Goal: Use online tool/utility: Utilize a website feature to perform a specific function

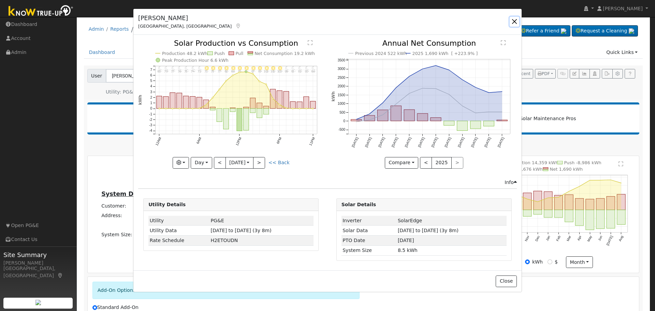
click at [515, 22] on button "button" at bounding box center [515, 22] width 10 height 10
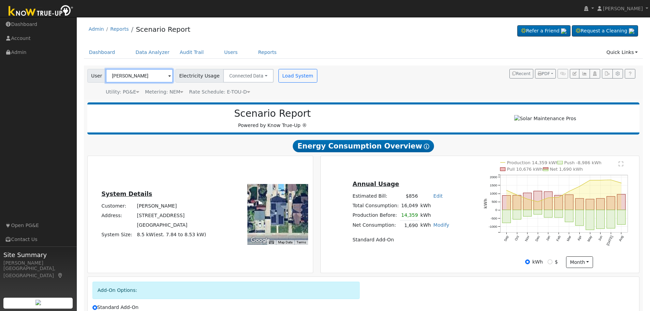
click at [151, 74] on input "[PERSON_NAME]" at bounding box center [139, 76] width 67 height 14
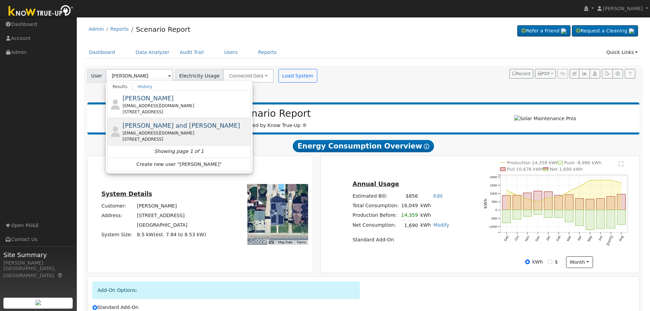
click at [160, 128] on span "[PERSON_NAME] and [PERSON_NAME]" at bounding box center [181, 125] width 117 height 7
type input "[PERSON_NAME] and [PERSON_NAME]"
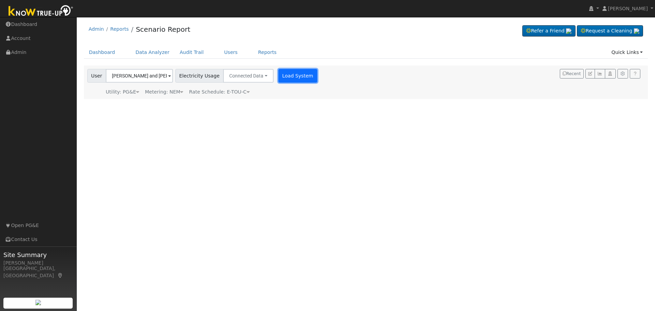
click at [282, 77] on button "Load System" at bounding box center [298, 76] width 39 height 14
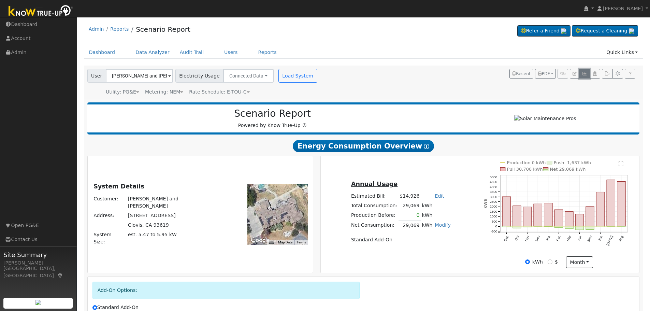
click at [585, 75] on icon "button" at bounding box center [584, 74] width 5 height 4
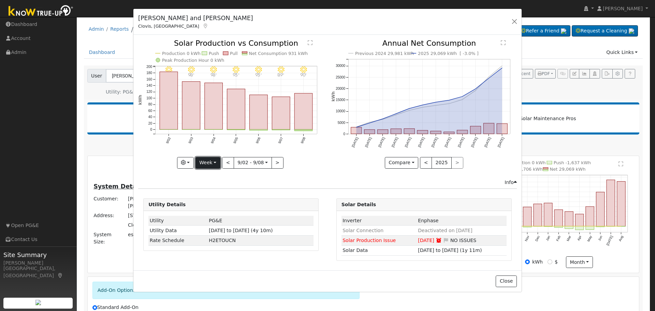
click at [211, 164] on button "Week" at bounding box center [208, 163] width 25 height 12
click at [214, 178] on link "Day" at bounding box center [219, 177] width 47 height 10
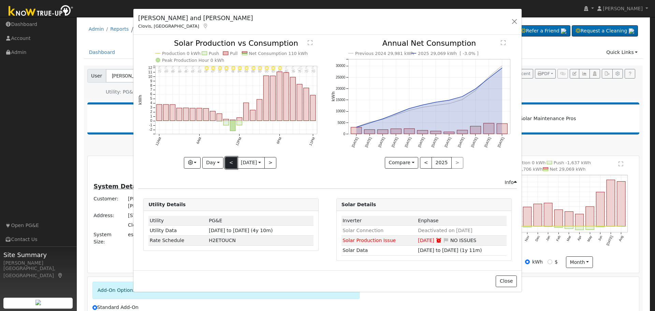
click at [227, 165] on button "<" at bounding box center [231, 163] width 12 height 12
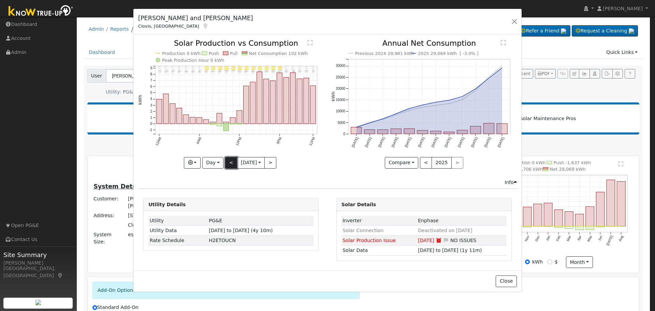
click at [227, 165] on button "<" at bounding box center [231, 163] width 12 height 12
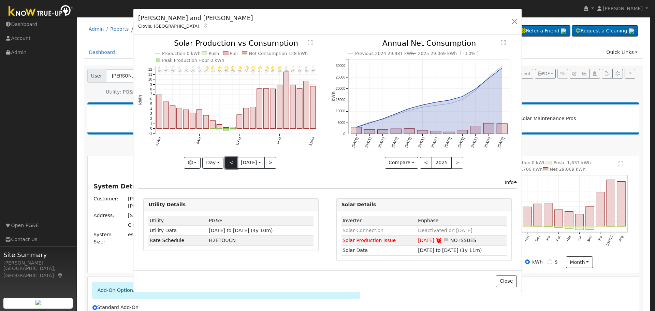
click at [227, 165] on button "<" at bounding box center [231, 163] width 12 height 12
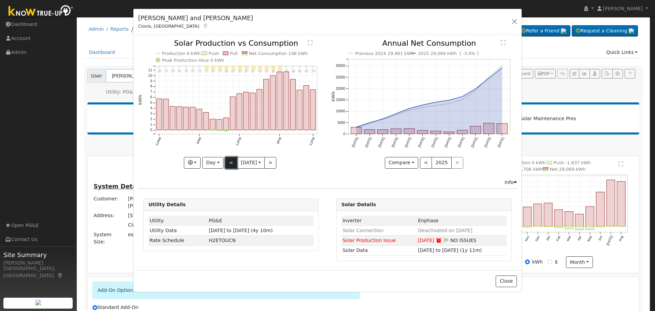
click at [227, 165] on button "<" at bounding box center [231, 163] width 12 height 12
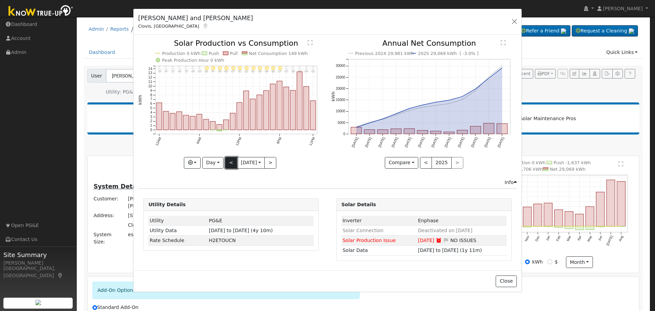
click at [227, 165] on button "<" at bounding box center [231, 163] width 12 height 12
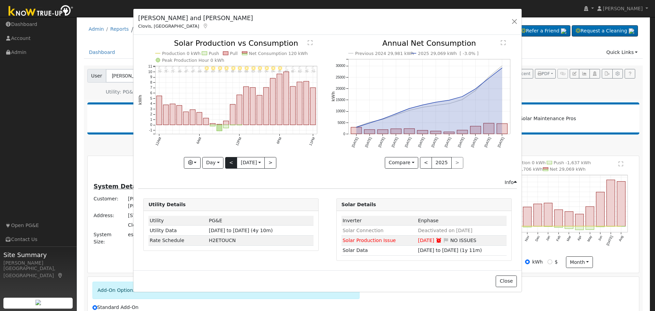
click at [227, 165] on div "11PM - Clear 76° 10PM - Clear 78° 9PM - Clear 82° 8PM - Clear 85° 7PM - Clear 8…" at bounding box center [231, 104] width 186 height 129
click at [218, 164] on button "Day" at bounding box center [212, 163] width 21 height 12
click at [224, 203] on link "Year" at bounding box center [226, 206] width 47 height 10
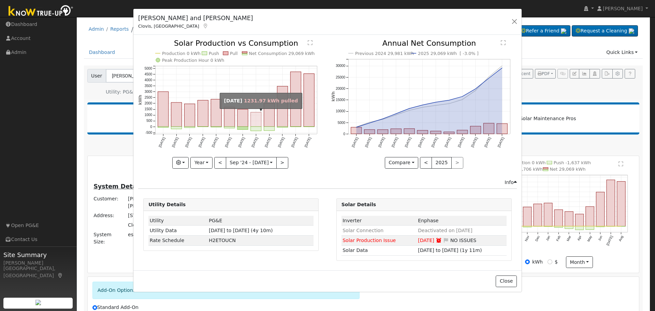
click at [257, 121] on rect "onclick=""" at bounding box center [256, 119] width 11 height 14
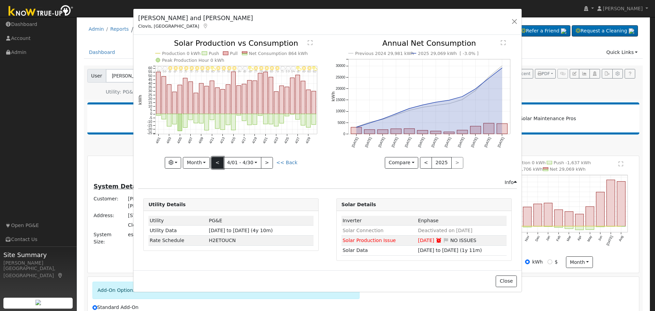
click at [219, 165] on button "<" at bounding box center [218, 163] width 12 height 12
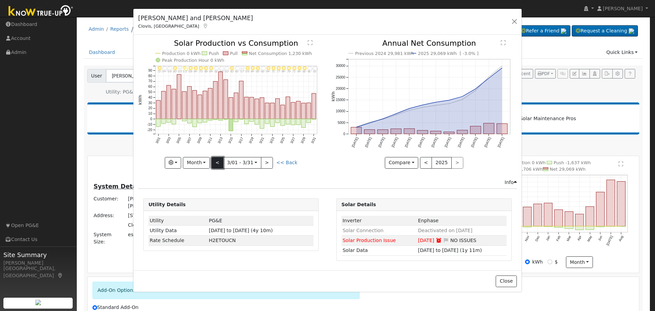
click at [221, 163] on button "<" at bounding box center [218, 163] width 12 height 12
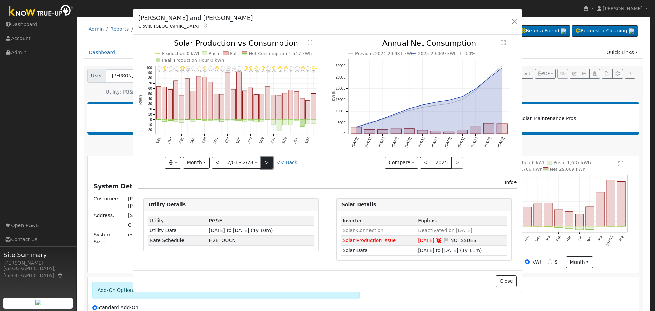
click at [269, 166] on button ">" at bounding box center [267, 163] width 12 height 12
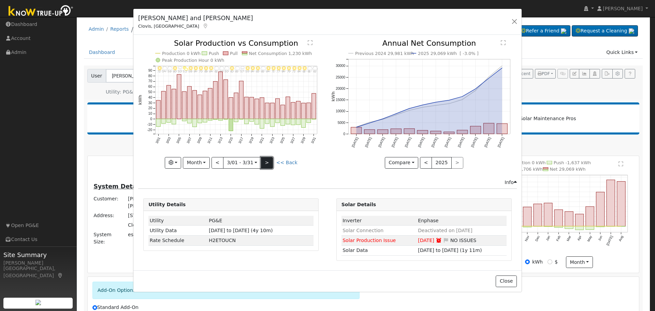
click at [269, 166] on button ">" at bounding box center [267, 163] width 12 height 12
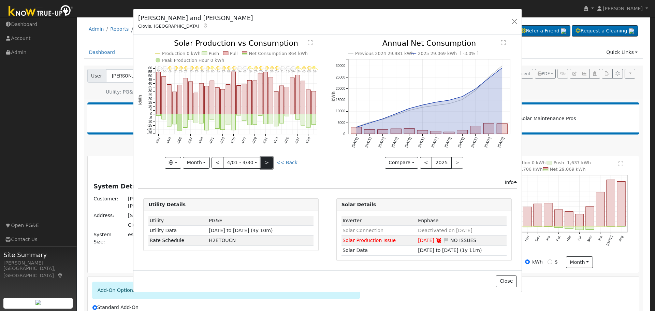
click at [269, 166] on button ">" at bounding box center [267, 163] width 12 height 12
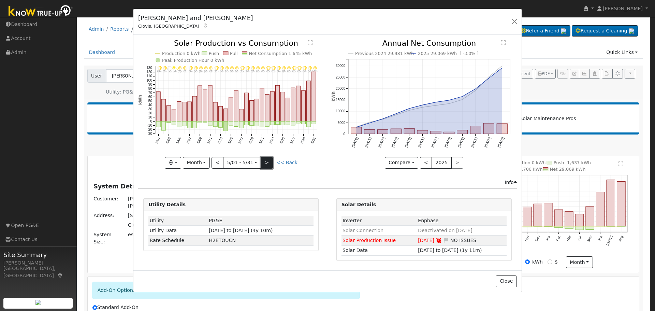
click at [269, 166] on button ">" at bounding box center [267, 163] width 12 height 12
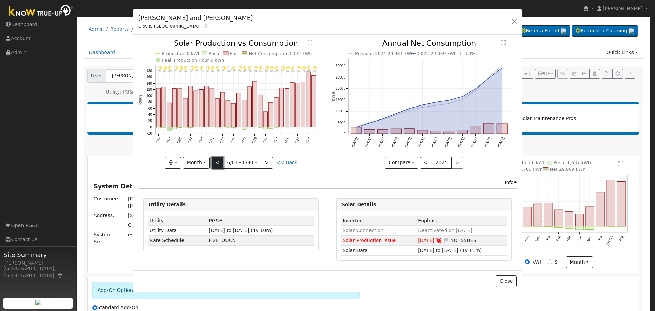
click at [219, 165] on button "<" at bounding box center [218, 163] width 12 height 12
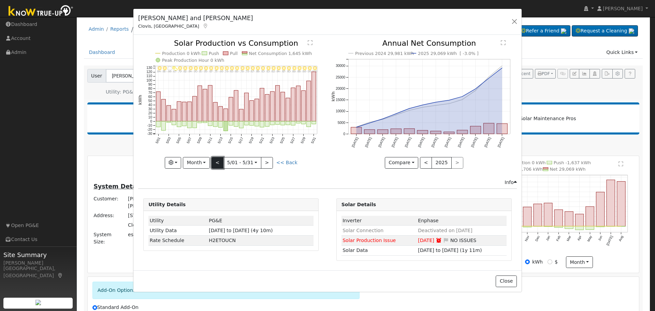
click at [219, 165] on button "<" at bounding box center [218, 163] width 12 height 12
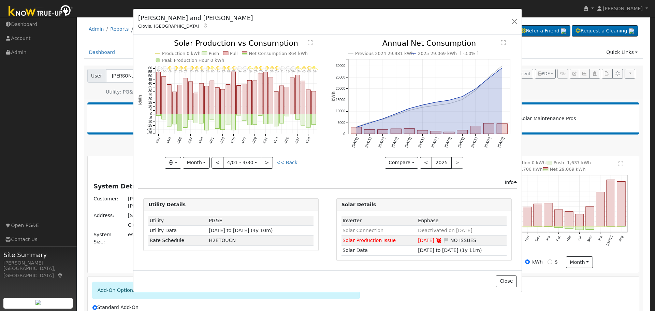
drag, startPoint x: 223, startPoint y: 130, endPoint x: 165, endPoint y: 127, distance: 57.8
drag, startPoint x: 165, startPoint y: 127, endPoint x: 241, endPoint y: 123, distance: 76.3
click at [241, 123] on icon "4/30 - PartlyCloudy 82° 4/29 - Clear 80° 4/28 - MostlyClear 69° 4/27 - PartlyCl…" at bounding box center [231, 104] width 186 height 128
click at [233, 97] on rect "onclick=""" at bounding box center [233, 93] width 4 height 42
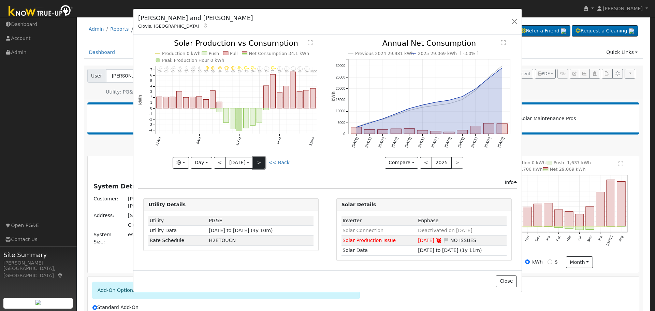
click at [264, 161] on button ">" at bounding box center [259, 163] width 12 height 12
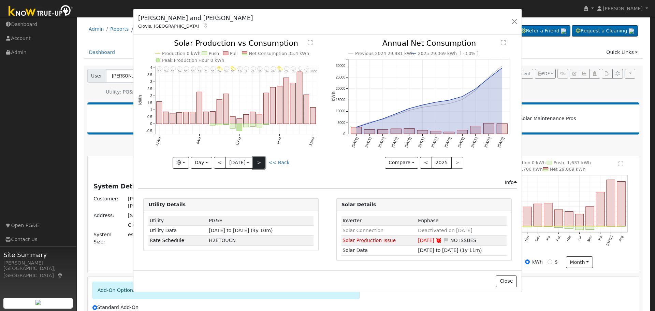
click at [264, 164] on button ">" at bounding box center [259, 163] width 12 height 12
type input "[DATE]"
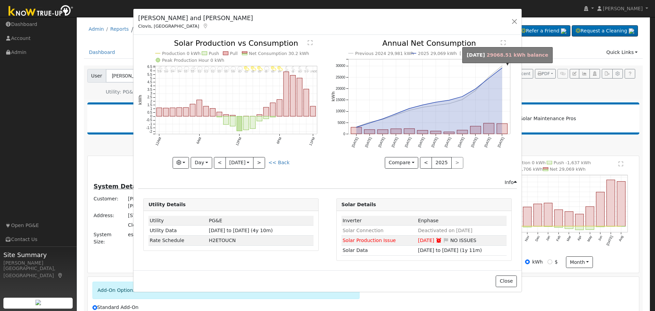
click at [502, 68] on circle "onclick=""" at bounding box center [502, 68] width 3 height 3
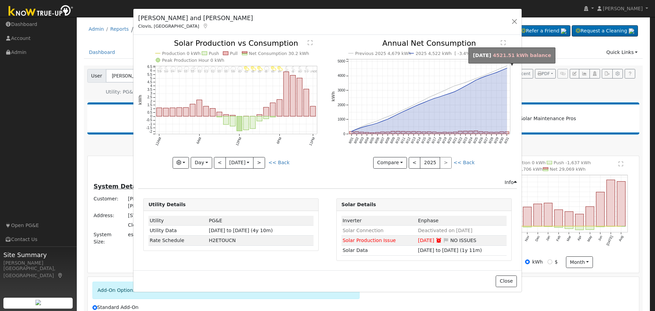
click at [507, 68] on circle "onclick=""" at bounding box center [507, 68] width 3 height 3
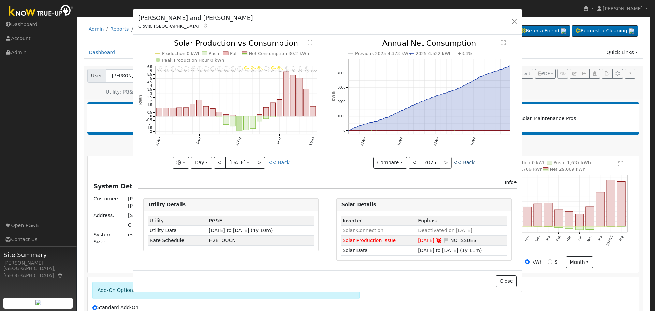
click at [459, 163] on link "<< Back" at bounding box center [464, 162] width 21 height 5
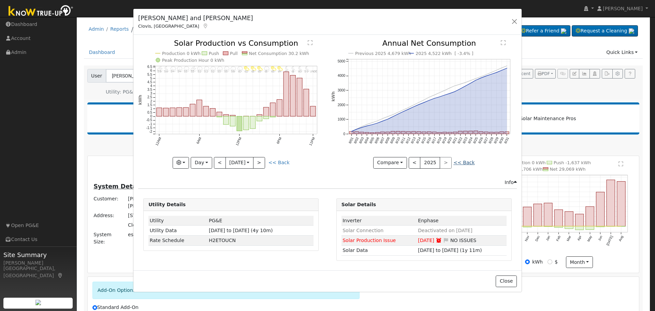
click at [459, 163] on link "<< Back" at bounding box center [464, 162] width 21 height 5
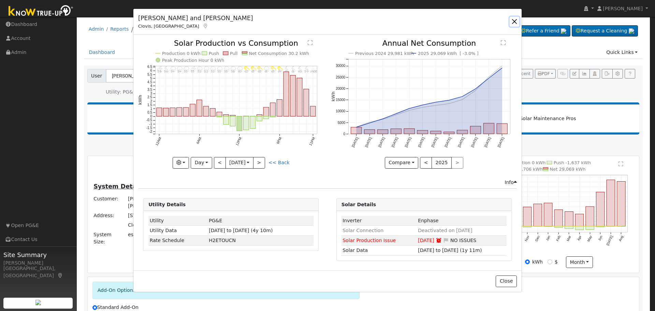
click at [513, 21] on button "button" at bounding box center [515, 22] width 10 height 10
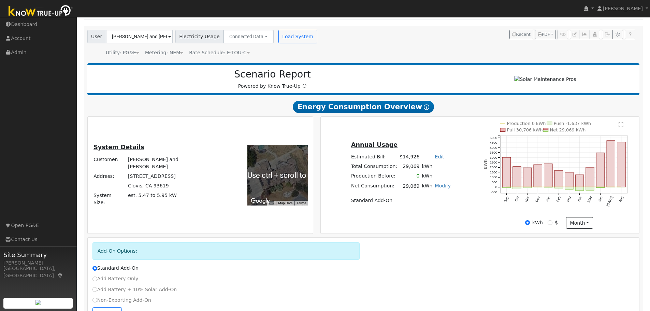
scroll to position [65, 0]
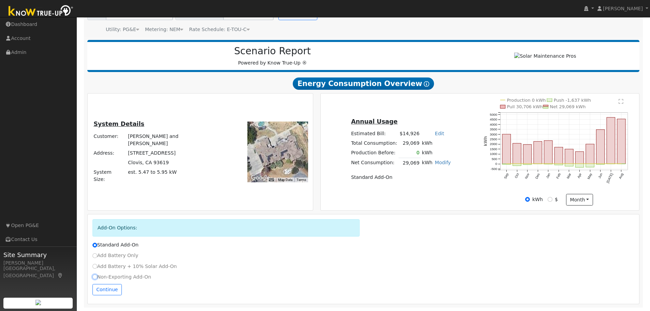
click at [95, 278] on input "Non-Exporting Add-On" at bounding box center [95, 276] width 5 height 5
radio input "true"
radio input "false"
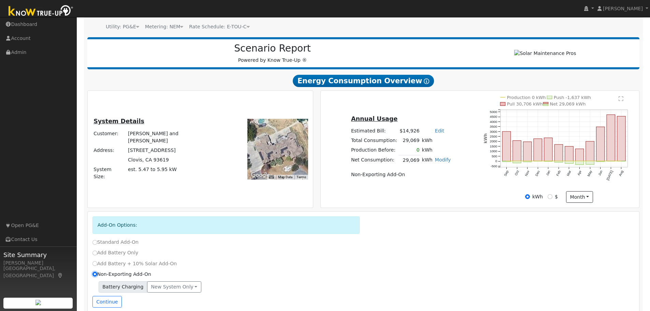
scroll to position [80, 0]
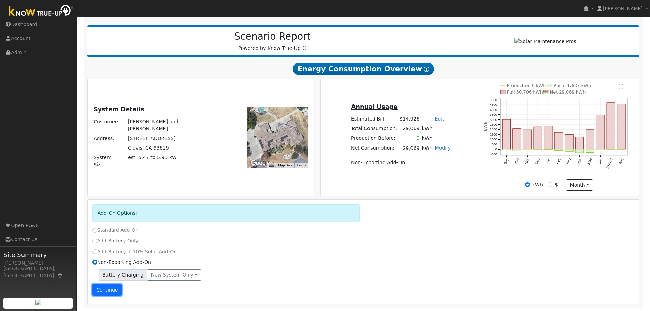
click at [101, 293] on button "Continue" at bounding box center [107, 290] width 29 height 12
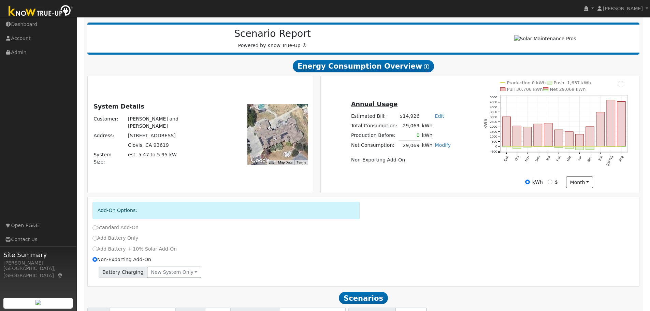
scroll to position [142, 0]
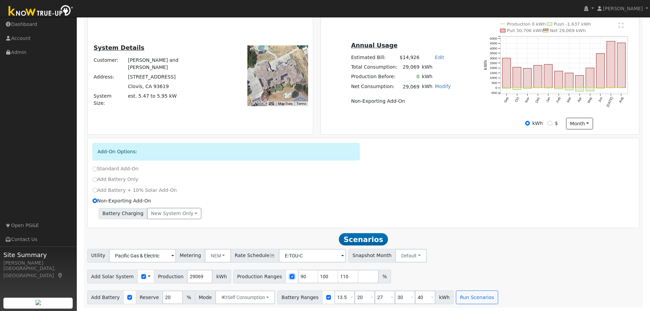
click at [290, 277] on input "checkbox" at bounding box center [292, 276] width 5 height 5
click at [290, 276] on input "checkbox" at bounding box center [292, 276] width 5 height 5
checkbox input "true"
click at [318, 276] on input "100" at bounding box center [328, 277] width 20 height 14
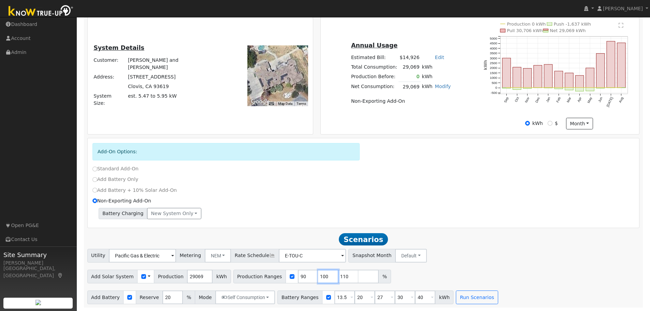
type input "110"
click at [298, 274] on input "90" at bounding box center [308, 277] width 20 height 14
type input "110"
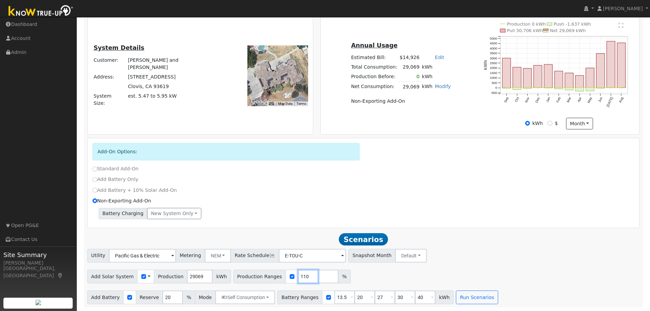
type input "110"
click at [335, 298] on input "13.5" at bounding box center [345, 298] width 20 height 14
drag, startPoint x: 328, startPoint y: 298, endPoint x: 337, endPoint y: 298, distance: 8.6
click at [335, 298] on input "13.5" at bounding box center [345, 298] width 20 height 14
type input "10"
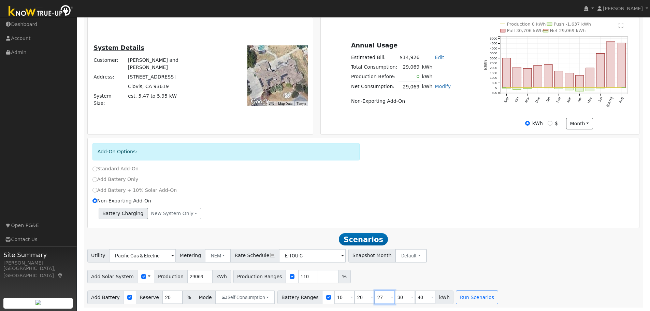
click at [375, 296] on input "27" at bounding box center [385, 298] width 20 height 14
type input "30"
type input "40"
type input "50"
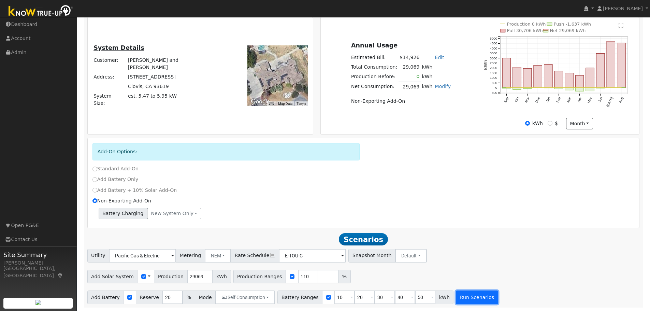
click at [471, 299] on button "Run Scenarios" at bounding box center [477, 298] width 42 height 14
click at [466, 298] on button "Run Scenarios" at bounding box center [477, 298] width 42 height 14
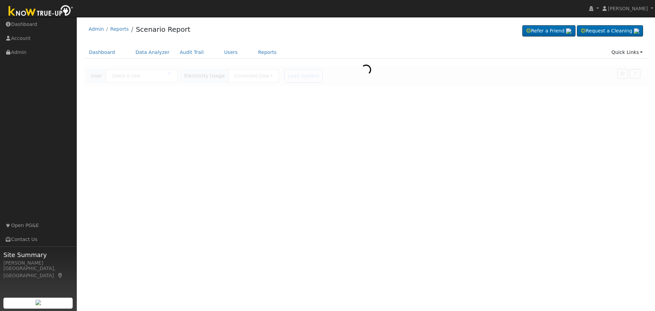
type input "[PERSON_NAME]"
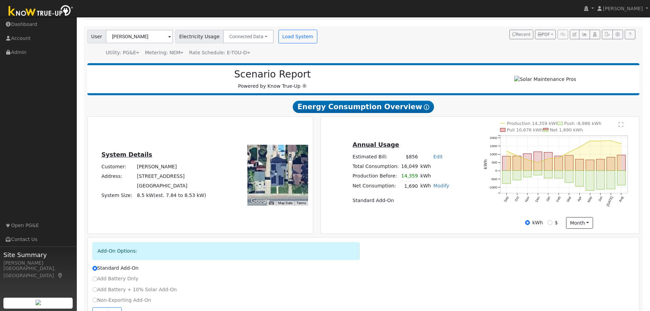
scroll to position [65, 0]
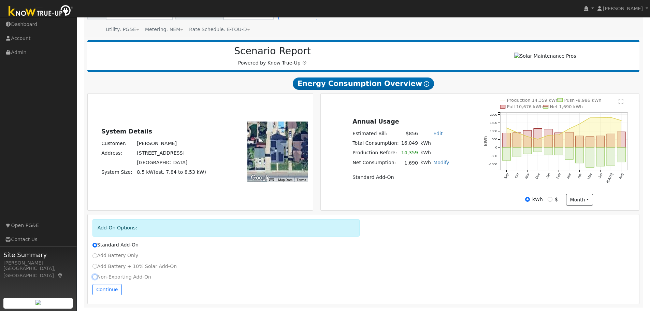
click at [95, 277] on input "Non-Exporting Add-On" at bounding box center [95, 276] width 5 height 5
radio input "true"
radio input "false"
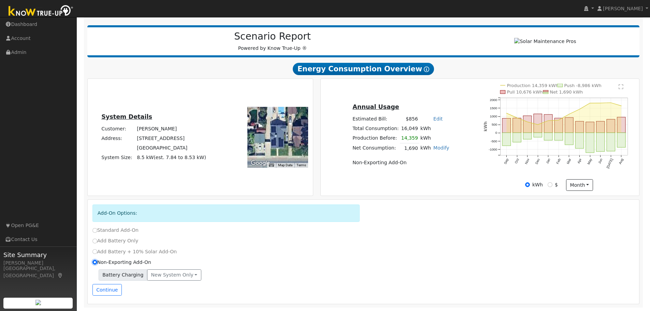
scroll to position [80, 0]
click at [104, 288] on button "Continue" at bounding box center [107, 290] width 29 height 12
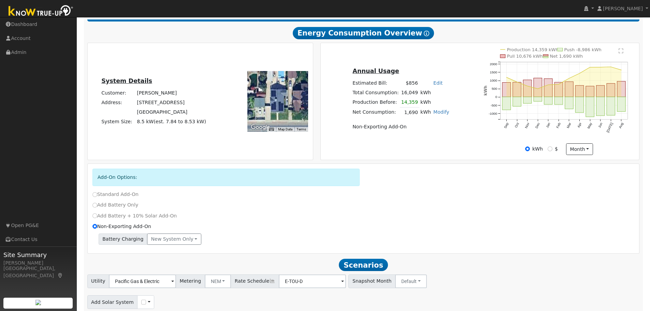
scroll to position [142, 0]
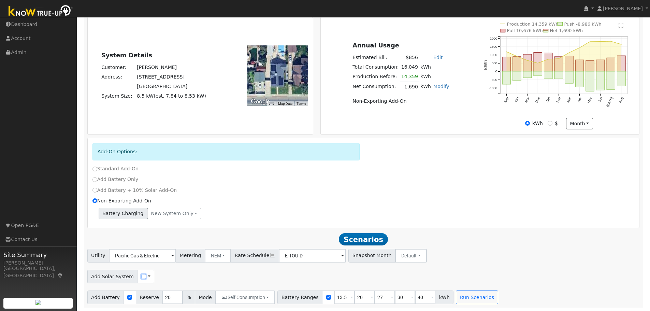
click at [141, 276] on input "checkbox" at bounding box center [143, 276] width 5 height 5
checkbox input "true"
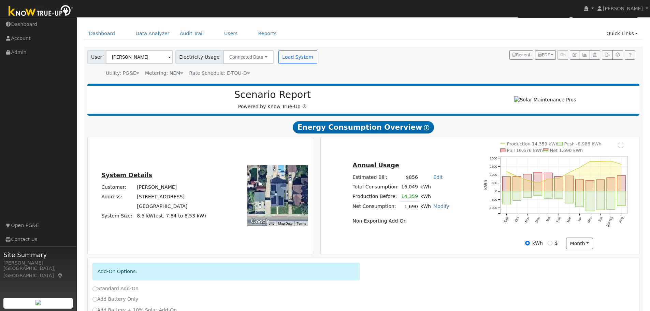
scroll to position [0, 0]
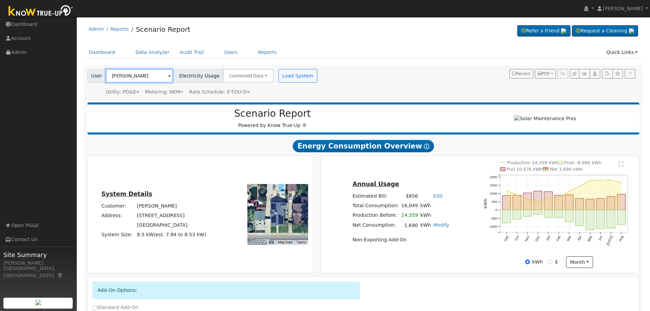
click at [151, 77] on input "[PERSON_NAME]" at bounding box center [139, 76] width 67 height 14
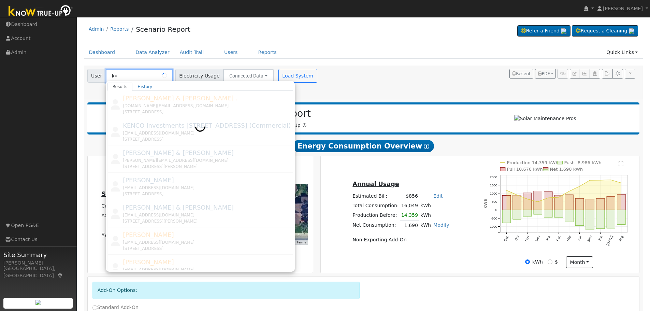
type input "k"
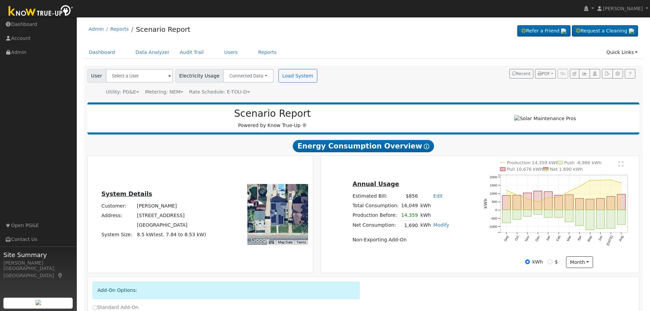
click at [125, 37] on div "Admin Reports Scenario Report Refer a Friend Request a Cleaning" at bounding box center [364, 30] width 560 height 21
click at [129, 76] on input "text" at bounding box center [139, 76] width 67 height 14
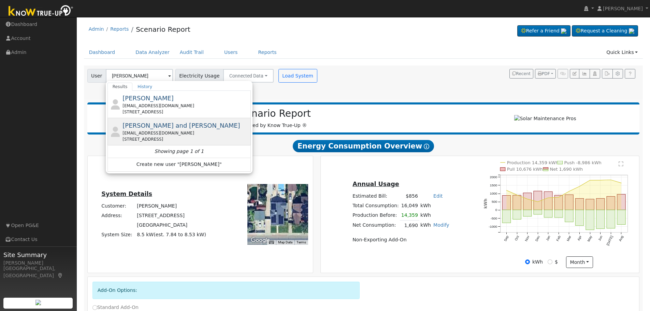
click at [166, 127] on span "[PERSON_NAME] and [PERSON_NAME]" at bounding box center [181, 125] width 117 height 7
type input "[PERSON_NAME] and [PERSON_NAME]"
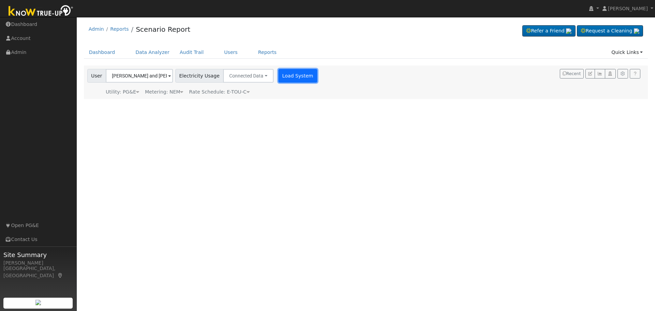
click at [288, 80] on button "Load System" at bounding box center [298, 76] width 39 height 14
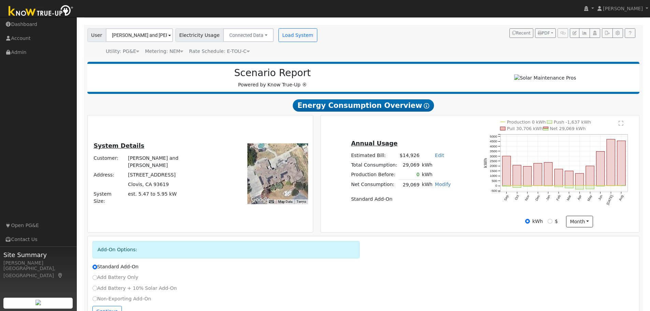
scroll to position [65, 0]
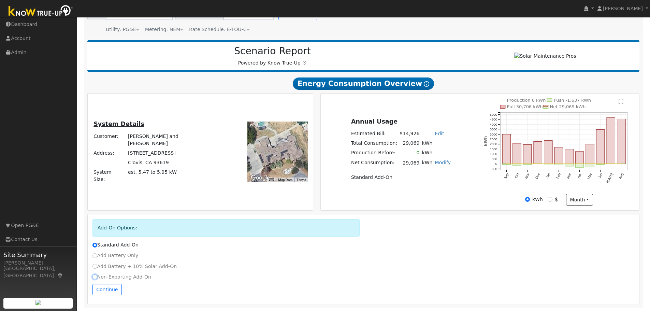
click at [94, 277] on input "Non-Exporting Add-On" at bounding box center [95, 276] width 5 height 5
radio input "true"
radio input "false"
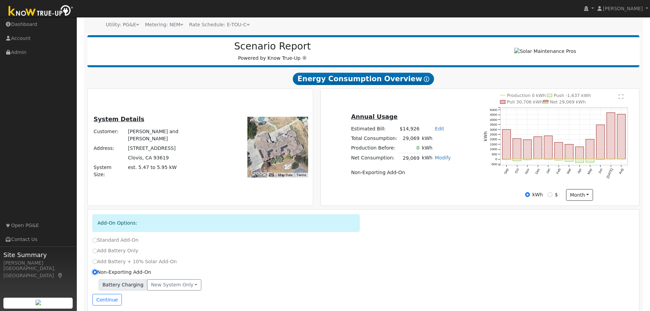
scroll to position [80, 0]
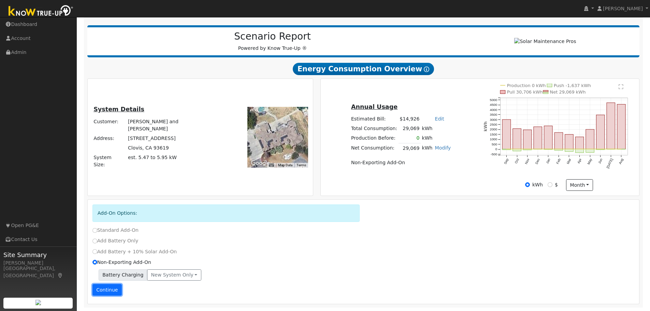
click at [100, 294] on button "Continue" at bounding box center [107, 290] width 29 height 12
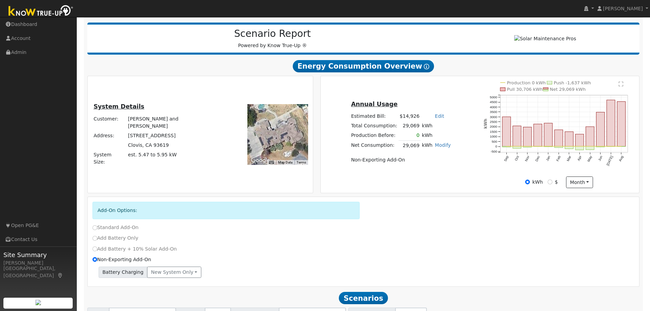
scroll to position [142, 0]
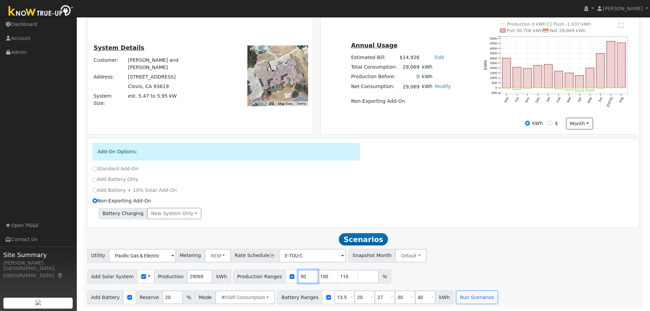
click at [298, 277] on input "90" at bounding box center [308, 277] width 20 height 14
type input "100"
type input "110"
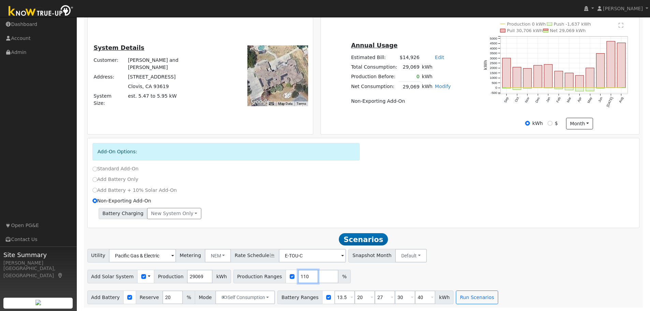
type input "110"
click at [419, 273] on div "Add Solar System Use CSV Data Production 29069 kWh Production Ranges 110 %" at bounding box center [363, 275] width 555 height 16
click at [465, 295] on button "Run Scenarios" at bounding box center [477, 298] width 42 height 14
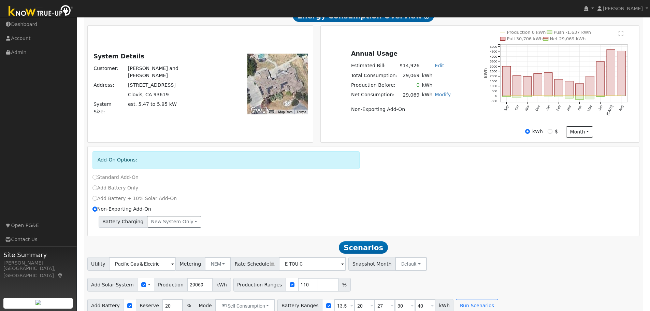
scroll to position [165, 0]
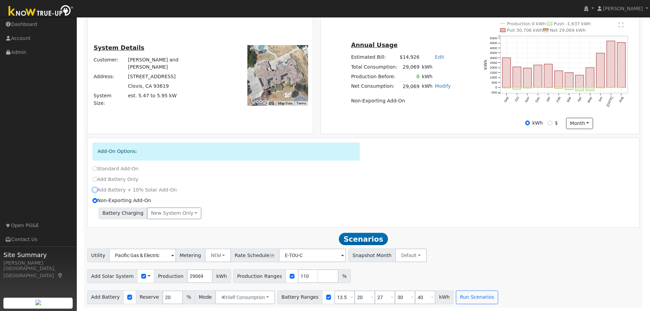
click at [94, 188] on input "Add Battery + 10% Solar Add-On" at bounding box center [95, 189] width 5 height 5
radio input "true"
radio input "false"
type input "0"
type input "10"
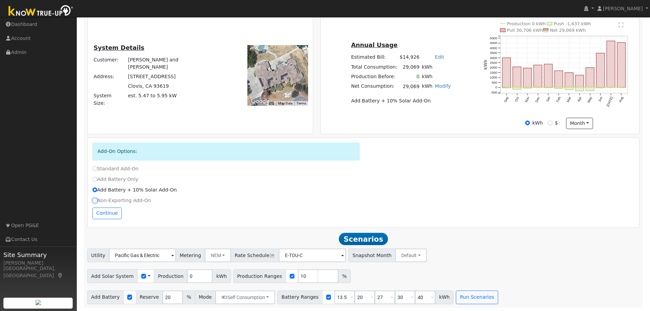
click at [94, 199] on input "Non-Exporting Add-On" at bounding box center [95, 200] width 5 height 5
radio input "true"
radio input "false"
type input "29069"
type input "90"
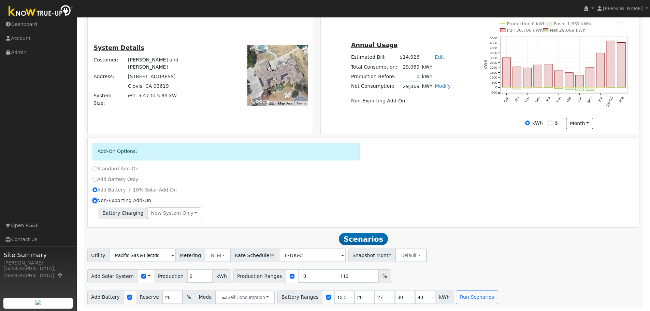
type input "100"
click at [190, 277] on input "29069" at bounding box center [200, 276] width 26 height 14
type input "32000"
click at [290, 278] on input "checkbox" at bounding box center [292, 276] width 5 height 5
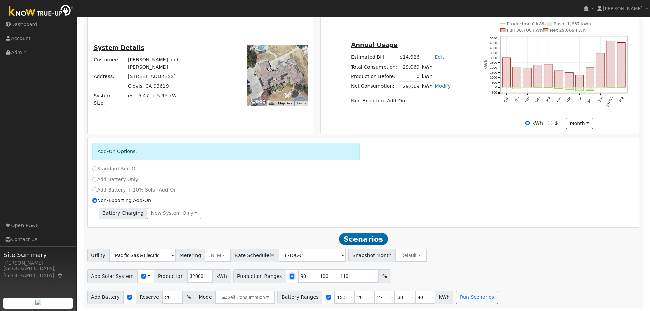
checkbox input "false"
click at [335, 297] on input "13.5" at bounding box center [345, 298] width 20 height 14
type input "20"
type input "27"
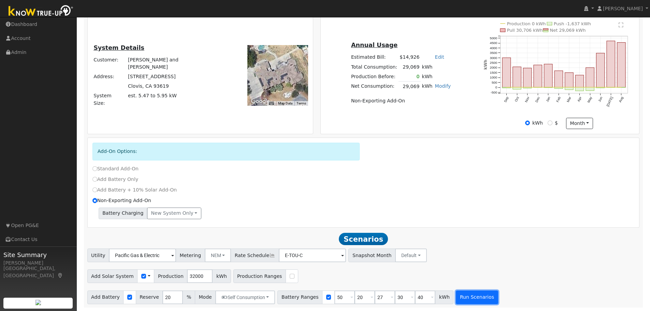
type input "30"
type input "40"
type input "50"
click at [467, 298] on button "Run Scenarios" at bounding box center [477, 298] width 42 height 14
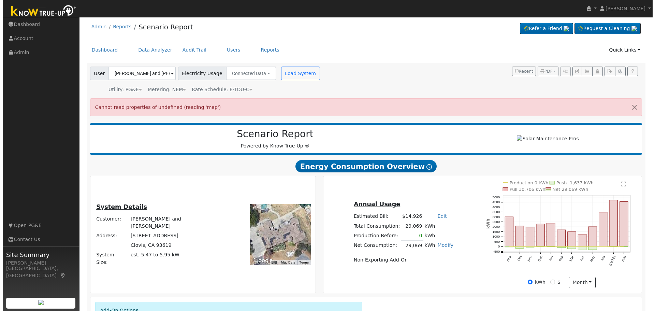
scroll to position [0, 0]
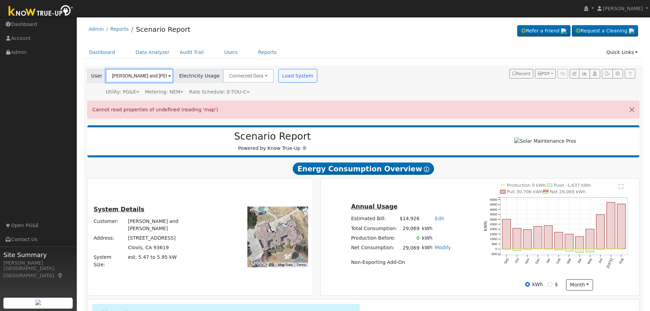
click at [154, 77] on input "[PERSON_NAME] and [PERSON_NAME]" at bounding box center [139, 76] width 67 height 14
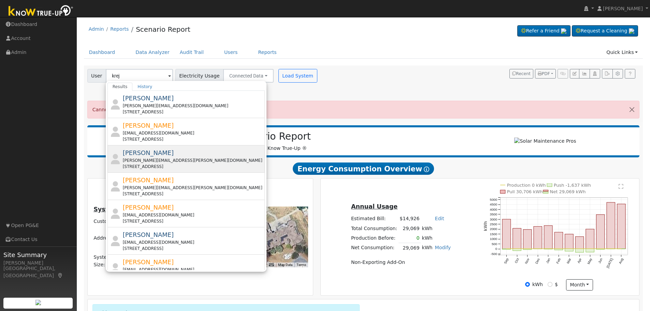
click at [142, 156] on span "[PERSON_NAME]" at bounding box center [148, 152] width 51 height 7
type input "[PERSON_NAME]"
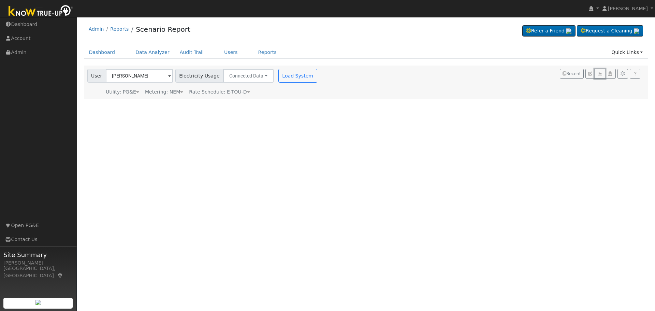
click at [601, 76] on icon "button" at bounding box center [600, 74] width 5 height 4
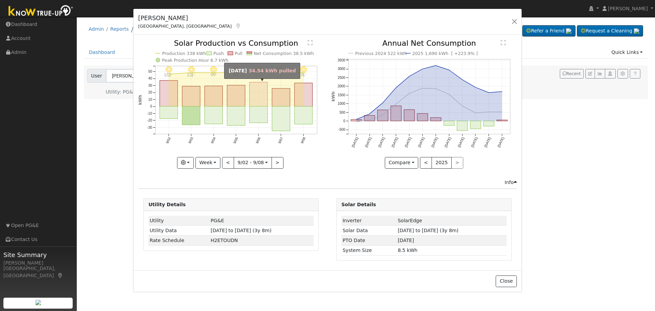
click at [257, 99] on rect "onclick=""" at bounding box center [259, 94] width 18 height 24
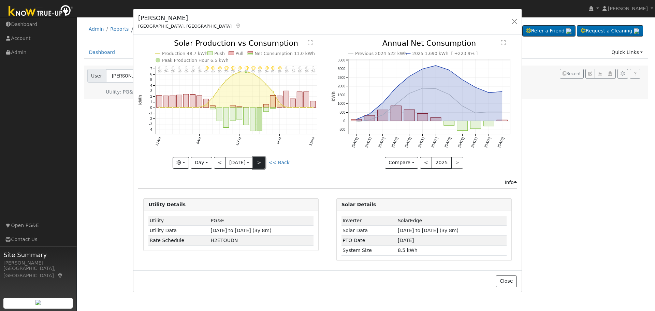
click at [262, 162] on button ">" at bounding box center [259, 163] width 12 height 12
click at [260, 161] on button ">" at bounding box center [259, 163] width 12 height 12
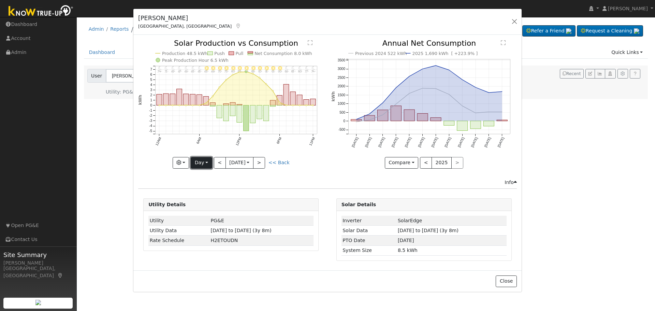
click at [206, 163] on button "Day" at bounding box center [201, 163] width 21 height 12
click at [210, 205] on link "Year" at bounding box center [214, 206] width 47 height 10
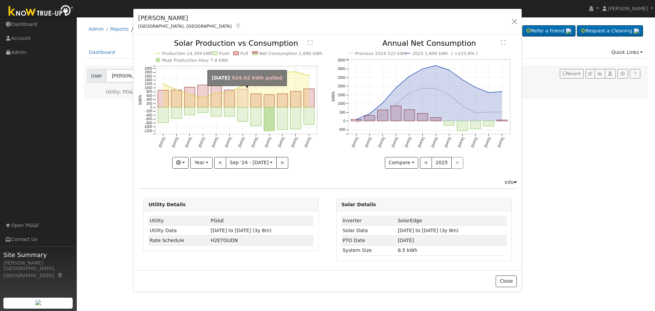
click at [244, 100] on rect "onclick=""" at bounding box center [243, 98] width 11 height 18
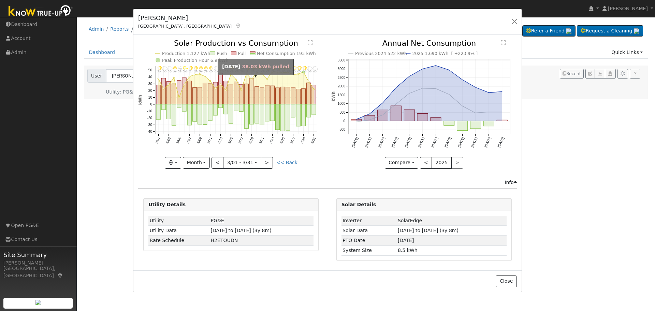
click at [252, 98] on rect "onclick=""" at bounding box center [252, 91] width 4 height 26
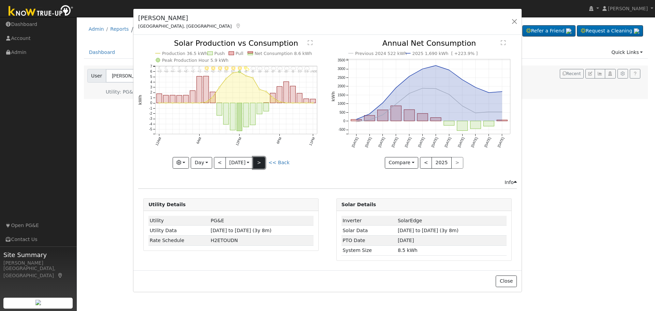
click at [261, 161] on button ">" at bounding box center [259, 163] width 12 height 12
click at [265, 160] on button ">" at bounding box center [259, 163] width 12 height 12
type input "2025-03-21"
